Goal: Task Accomplishment & Management: Manage account settings

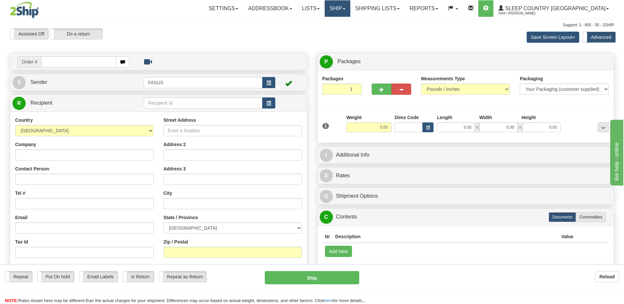
click at [350, 9] on link "Ship" at bounding box center [337, 8] width 25 height 16
click at [343, 32] on span "OnHold / Order Queue" at bounding box center [320, 31] width 46 height 5
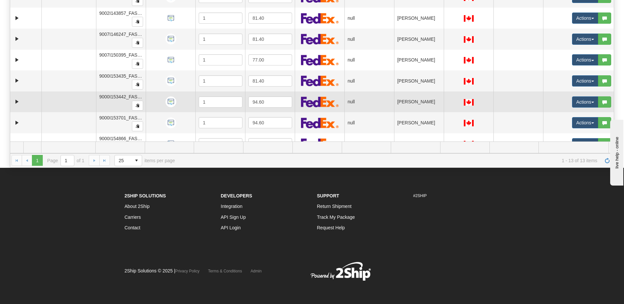
scroll to position [96, 0]
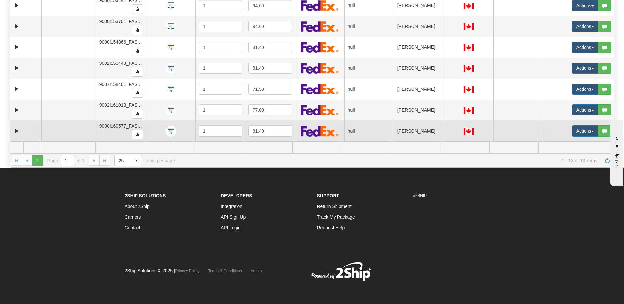
click at [422, 134] on td "[PERSON_NAME]" at bounding box center [419, 130] width 50 height 21
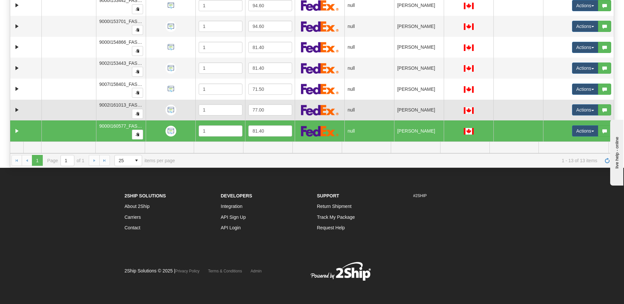
click at [417, 109] on td "DANIELLE DURAND" at bounding box center [419, 110] width 50 height 21
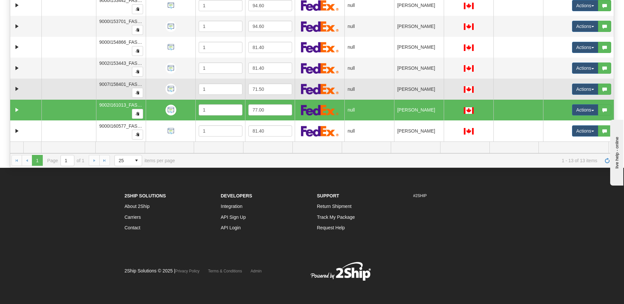
click at [413, 90] on td "SHERI-LYNN NYWENING" at bounding box center [419, 89] width 50 height 21
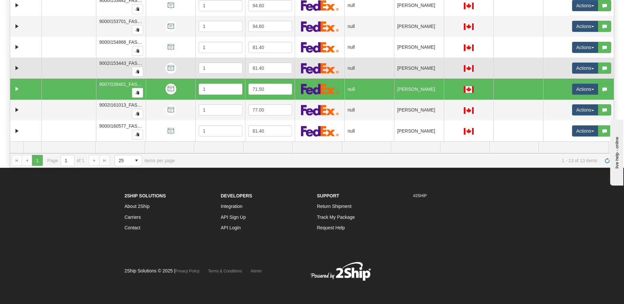
click at [410, 72] on td "MARIEPIERRE MIGNAULT" at bounding box center [419, 68] width 50 height 21
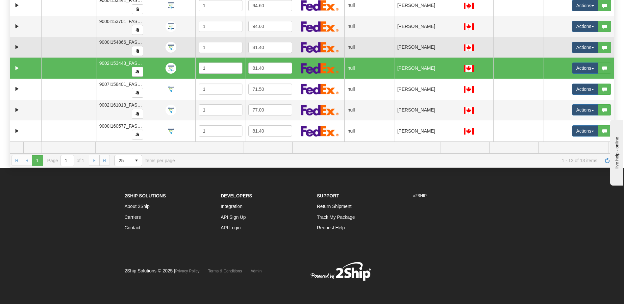
click at [403, 50] on td "JESSICA YEE" at bounding box center [419, 47] width 50 height 21
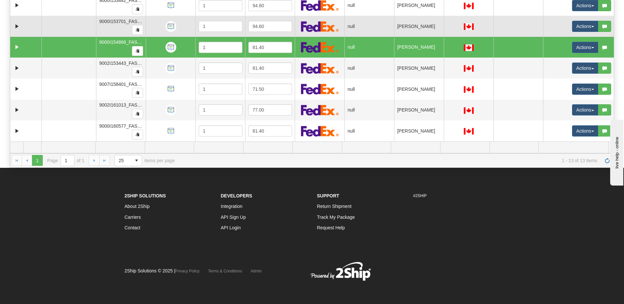
drag, startPoint x: 404, startPoint y: 31, endPoint x: 409, endPoint y: 20, distance: 11.6
click at [404, 31] on td "CHAU BUI" at bounding box center [419, 26] width 50 height 21
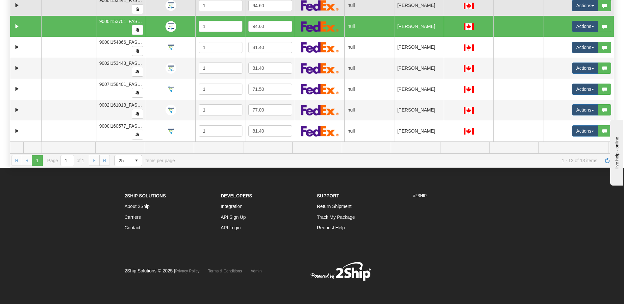
click at [412, 8] on td "CHELSEA MACGREGOR" at bounding box center [419, 5] width 50 height 21
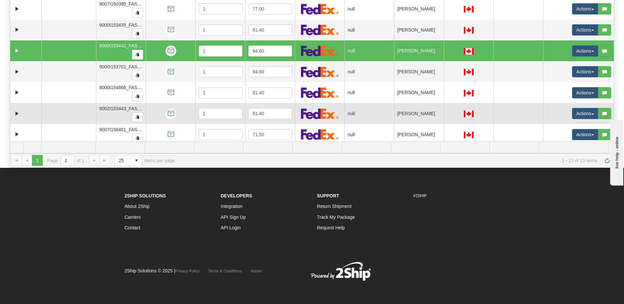
scroll to position [0, 0]
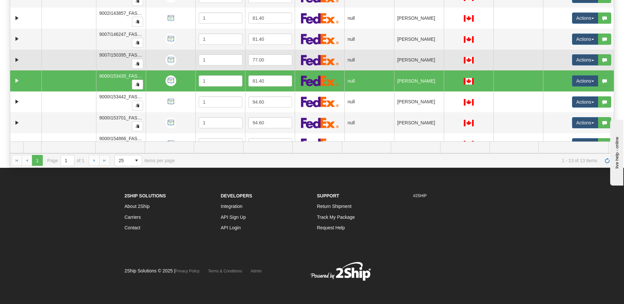
click at [406, 61] on td "WENJUAN LU" at bounding box center [419, 60] width 50 height 21
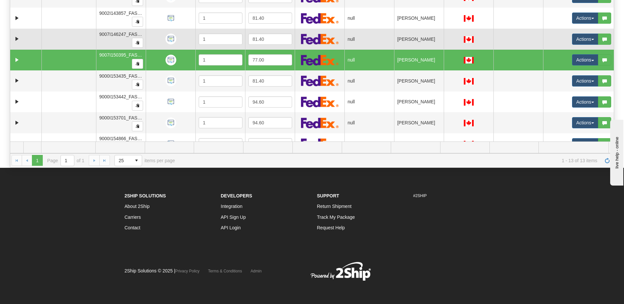
click at [404, 36] on td "LYNN FLEWWELLING" at bounding box center [419, 39] width 50 height 21
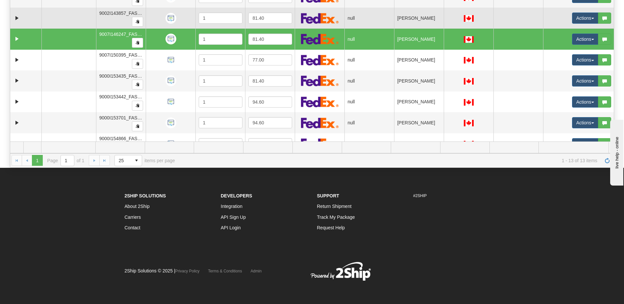
click at [410, 22] on td "JULIE COLLIN" at bounding box center [419, 18] width 50 height 21
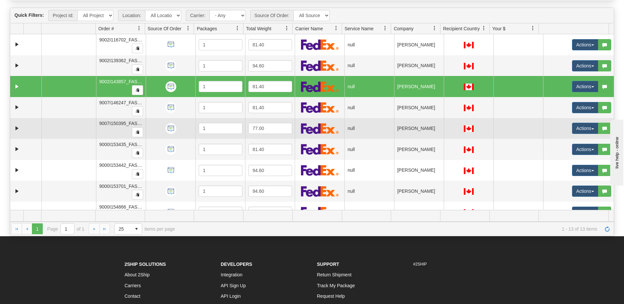
scroll to position [38, 0]
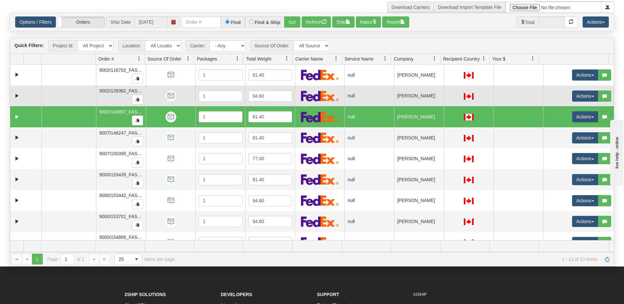
click at [416, 97] on td "REBECA RAMOS SALADO" at bounding box center [419, 95] width 50 height 21
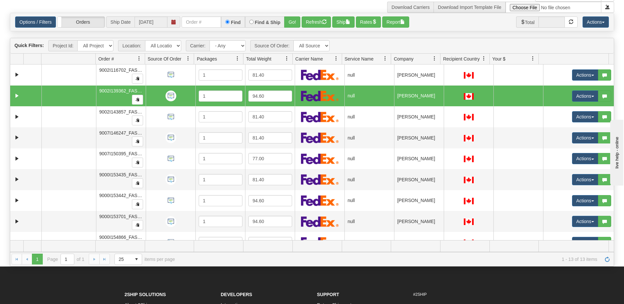
scroll to position [0, 0]
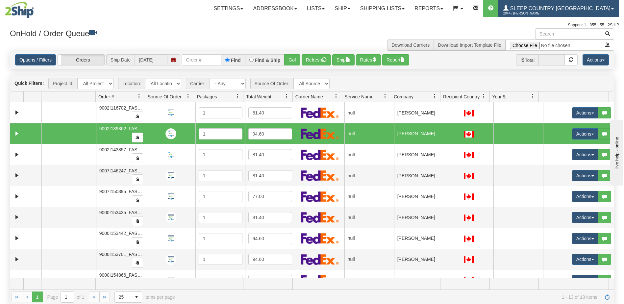
click at [567, 10] on link "Sleep Country Canada 2044 / Lorraine Cefai" at bounding box center [558, 8] width 120 height 16
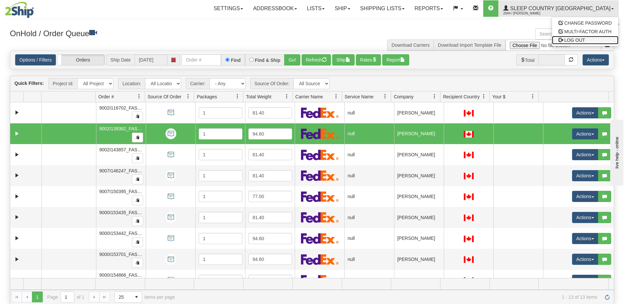
click at [586, 39] on link "LOG OUT" at bounding box center [585, 40] width 66 height 9
